Goal: Navigation & Orientation: Find specific page/section

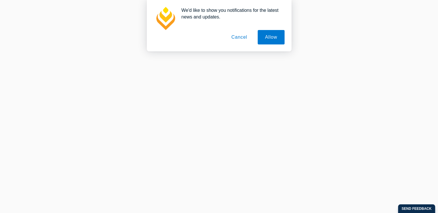
click at [238, 37] on button "Cancel" at bounding box center [239, 37] width 30 height 14
